Goal: Register for event/course

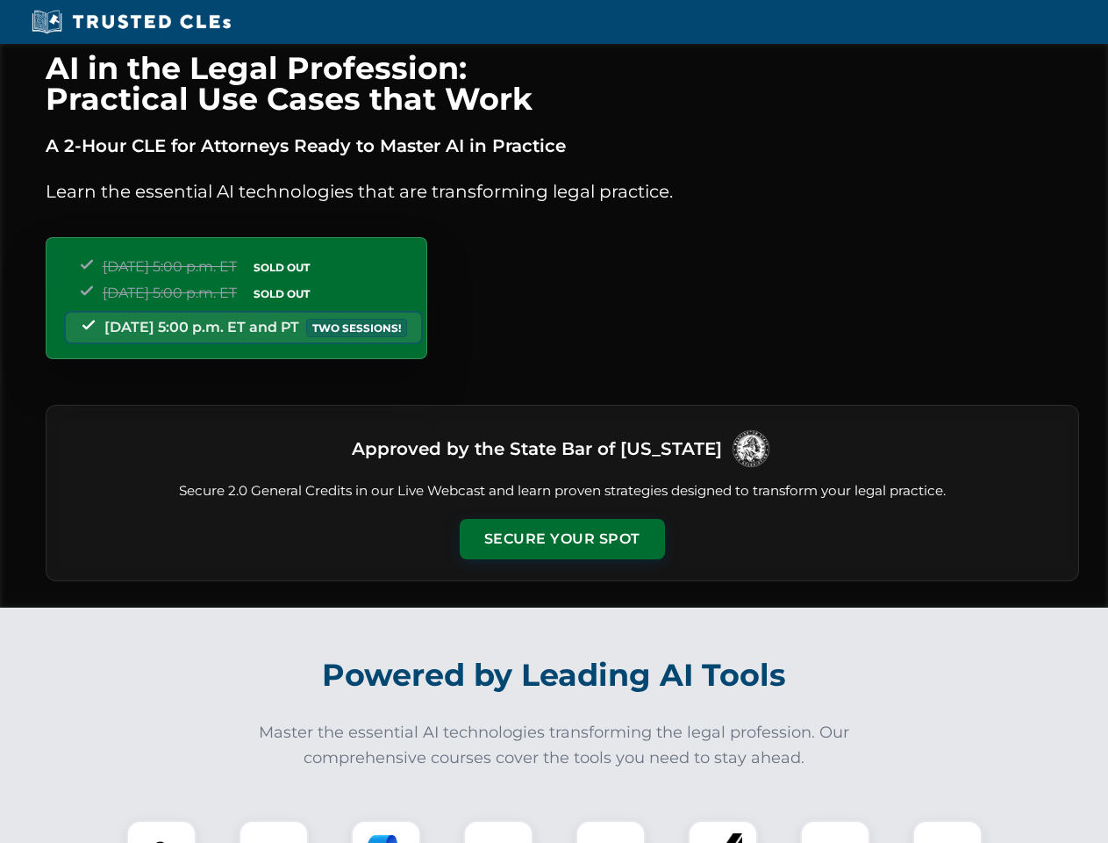
click at [562, 539] on button "Secure Your Spot" at bounding box center [562, 539] width 205 height 40
click at [161, 831] on img at bounding box center [161, 854] width 51 height 51
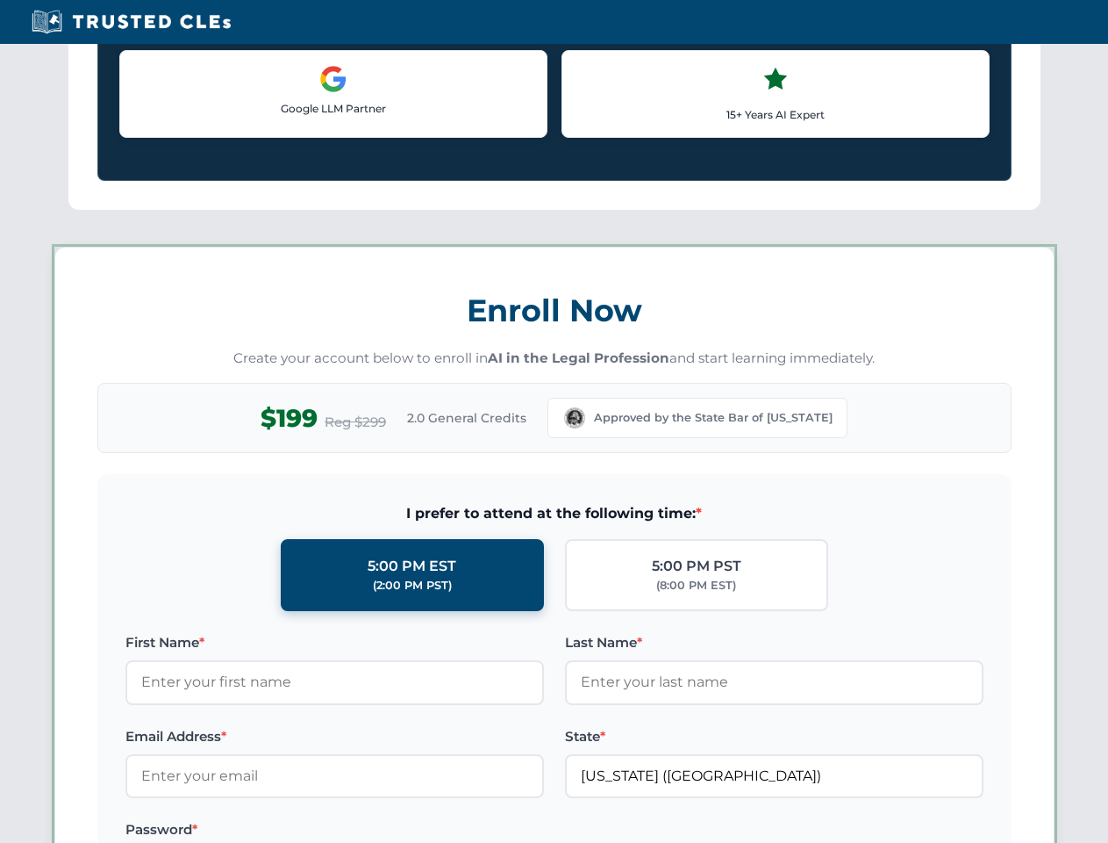
click at [386, 831] on label "Password *" at bounding box center [334, 829] width 419 height 21
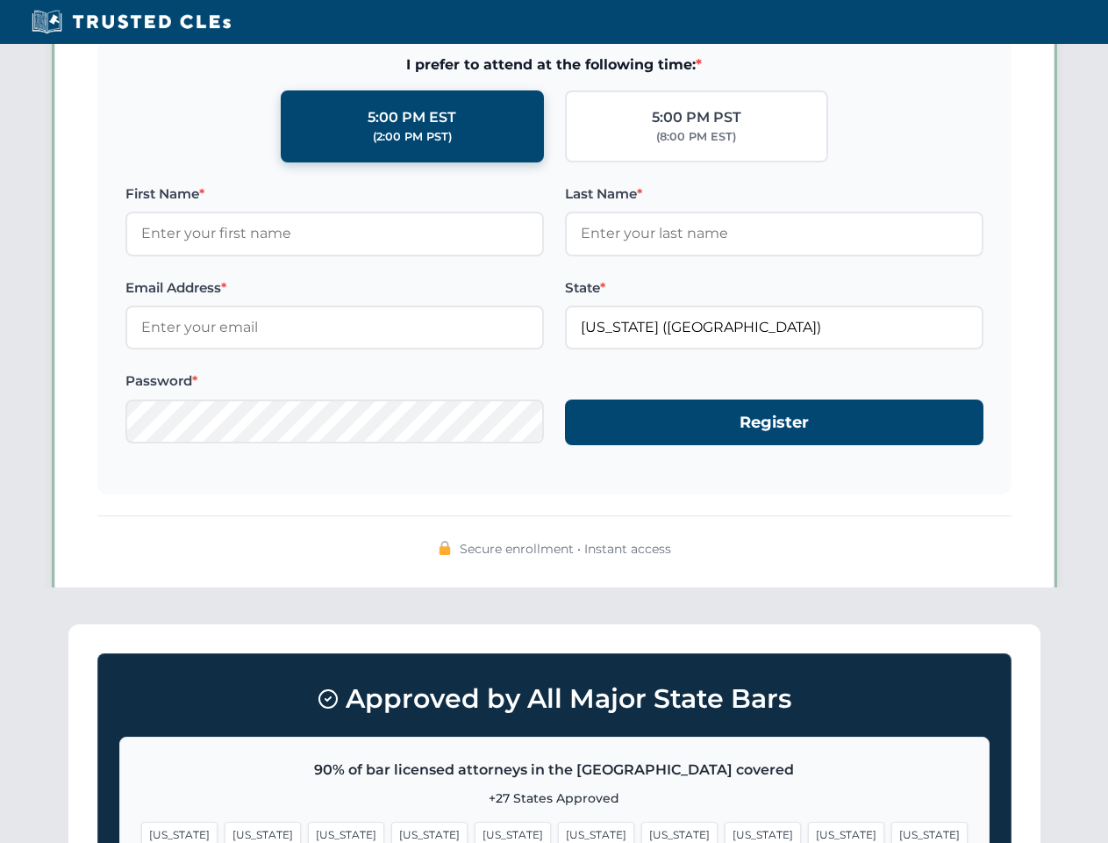
click at [808, 831] on span "[US_STATE]" at bounding box center [846, 833] width 76 height 25
